Goal: Find specific page/section: Find specific page/section

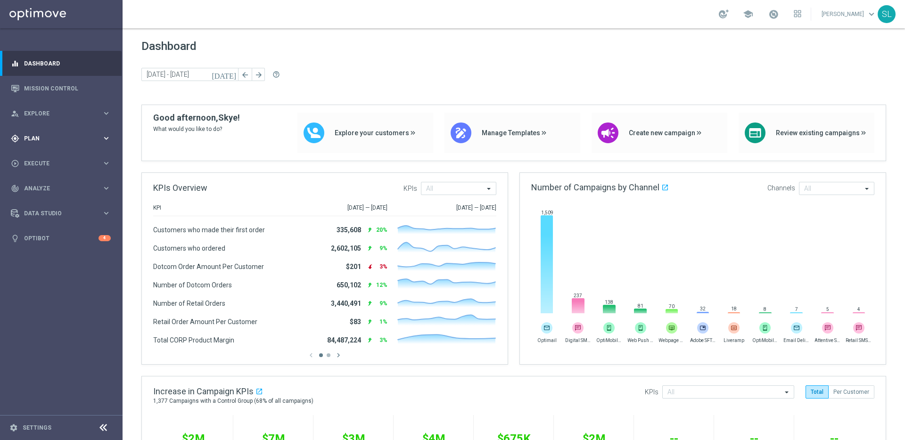
click at [37, 135] on div "gps_fixed Plan" at bounding box center [56, 138] width 91 height 8
click at [50, 157] on link "Target Groups" at bounding box center [60, 158] width 73 height 8
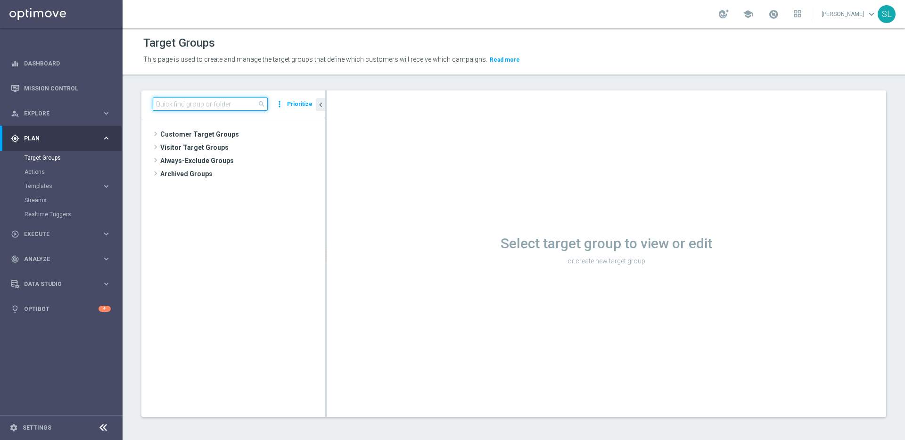
click at [234, 102] on input at bounding box center [210, 104] width 115 height 13
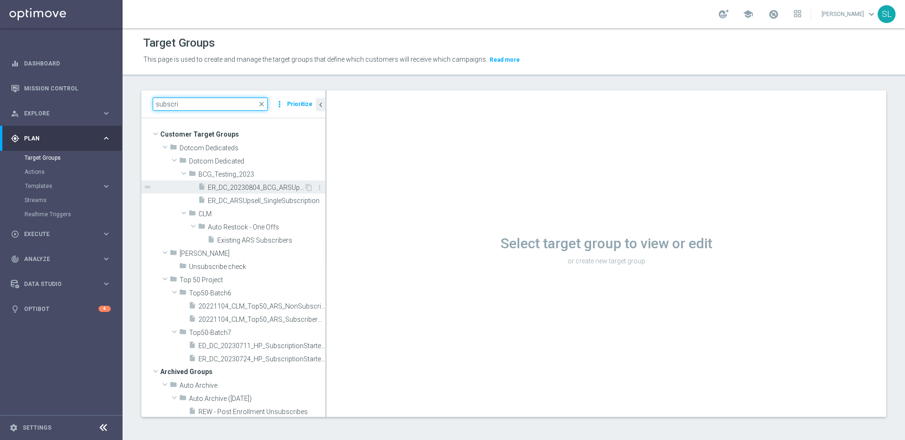
type input "subscri"
click at [280, 184] on span "ER_DC_20230804_BCG_ARSUpsell_SingleSubscription" at bounding box center [256, 188] width 96 height 8
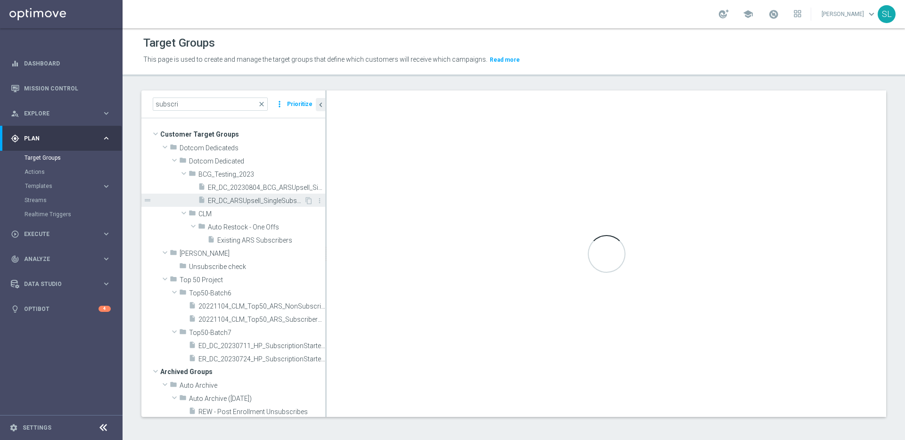
scroll to position [7, 0]
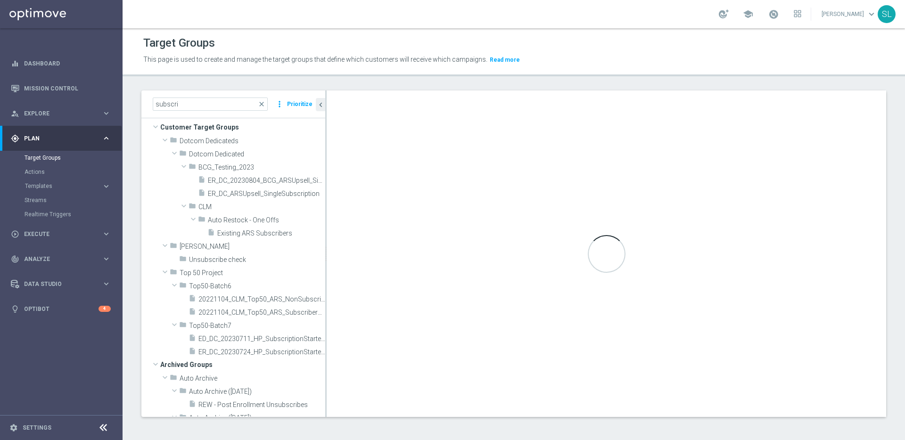
click at [104, 425] on icon at bounding box center [103, 427] width 11 height 11
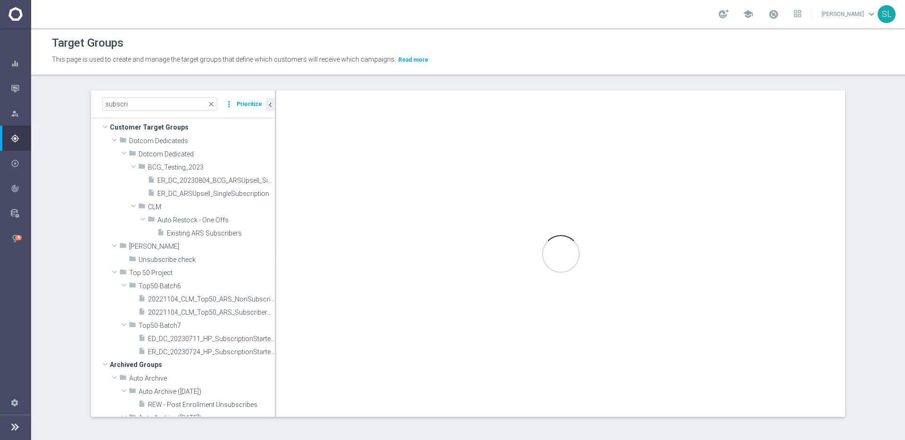
scroll to position [1, 0]
click at [242, 193] on span "ER_DC_ARSUpsell_SingleSubscription" at bounding box center [205, 193] width 96 height 8
click at [222, 191] on span "ER_DC_ARSUpsell_SingleSubscription" at bounding box center [205, 193] width 96 height 8
